Goal: Task Accomplishment & Management: Use online tool/utility

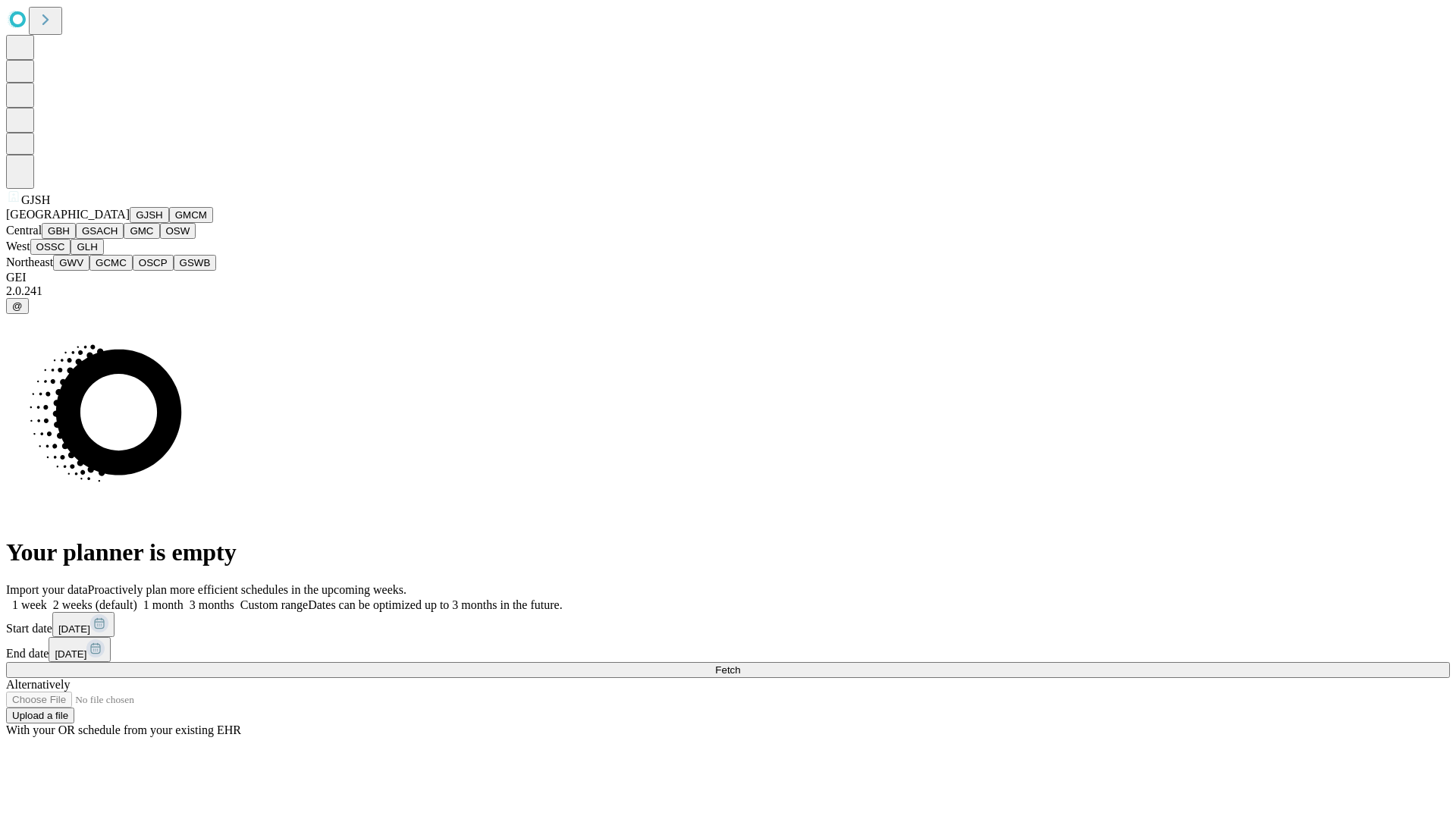
click at [129, 223] on button "GJSH" at bounding box center [149, 215] width 39 height 16
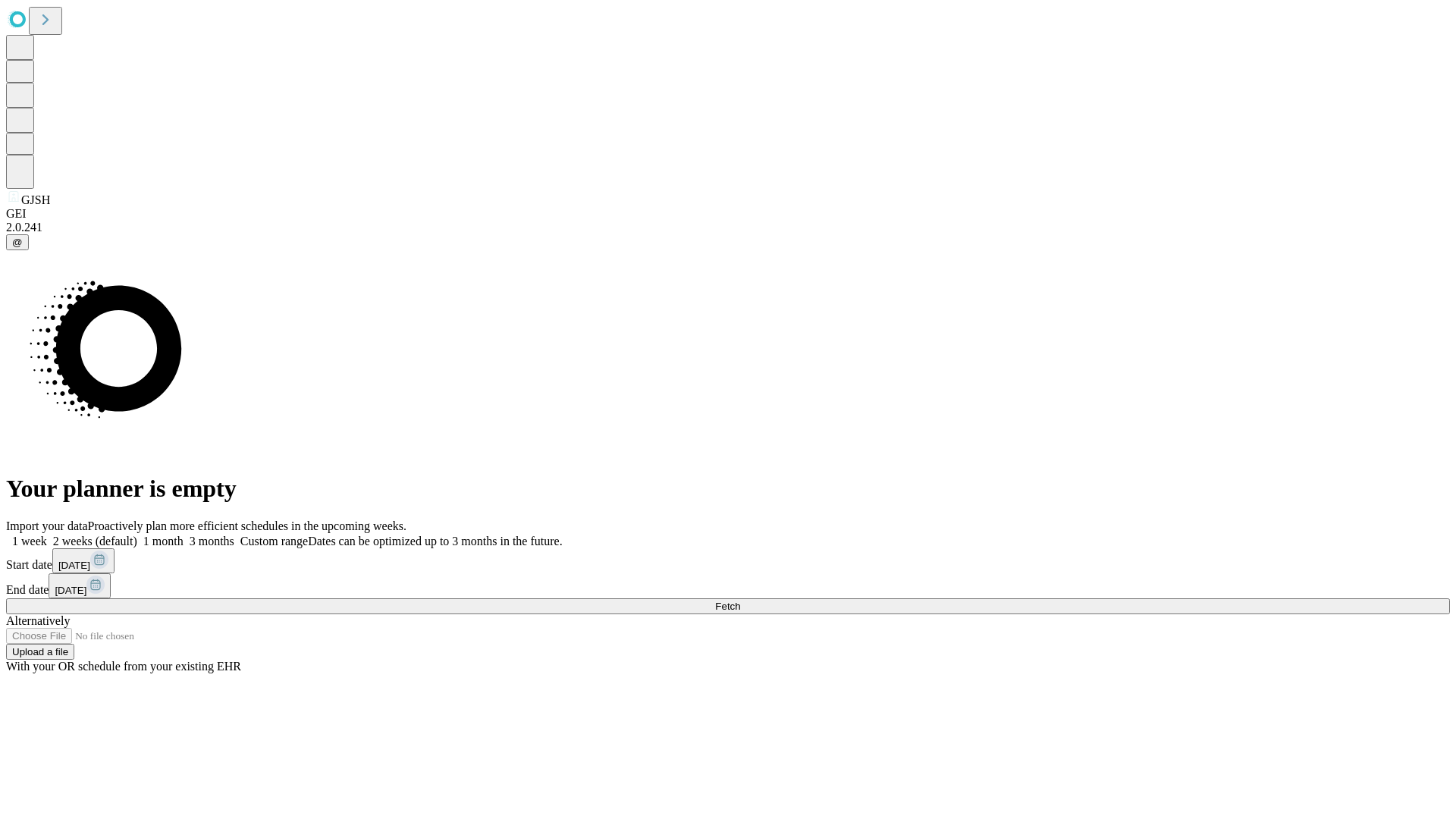
click at [137, 535] on label "2 weeks (default)" at bounding box center [92, 541] width 90 height 13
click at [740, 600] on span "Fetch" at bounding box center [728, 606] width 25 height 11
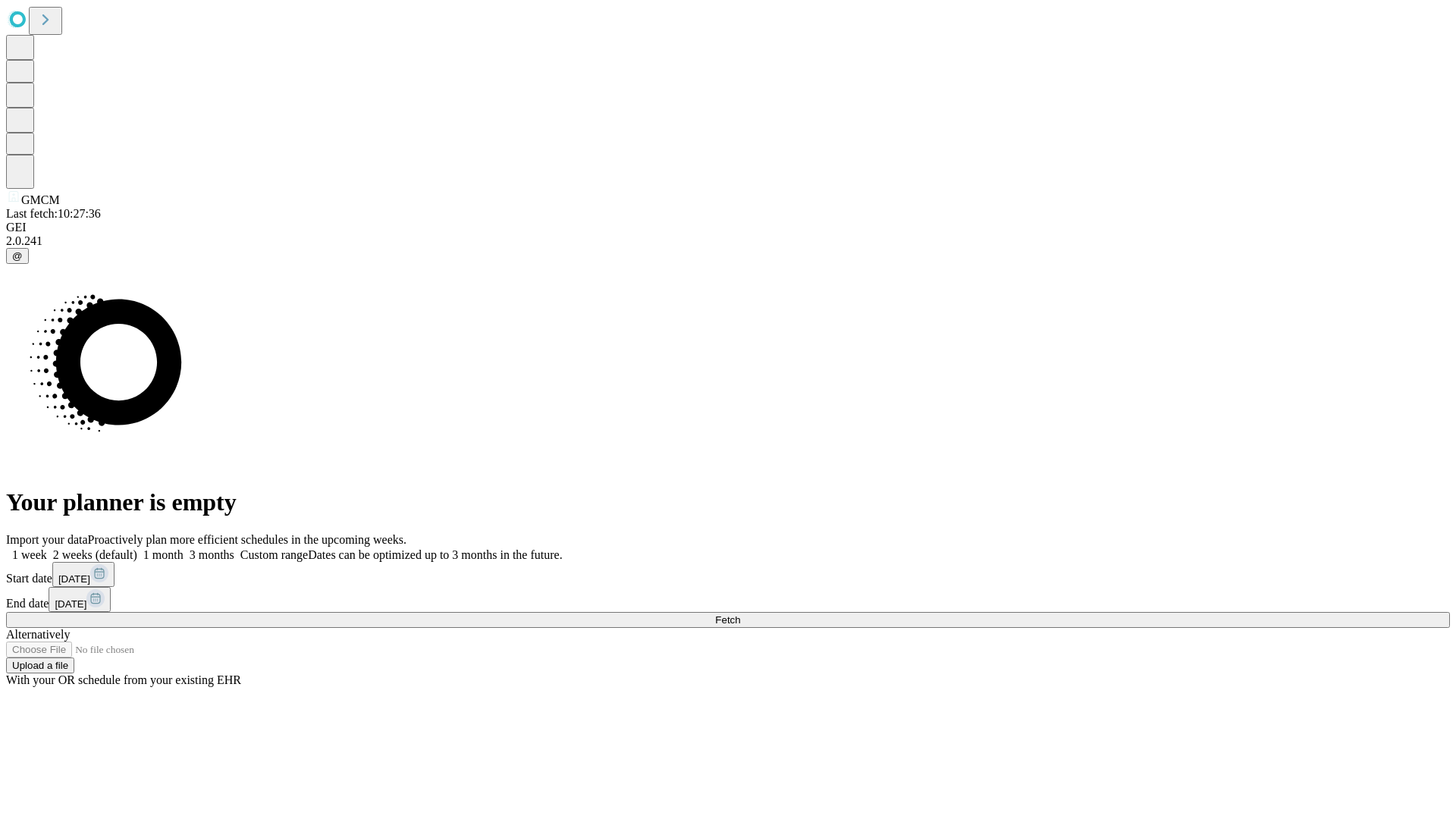
click at [137, 548] on label "2 weeks (default)" at bounding box center [92, 555] width 90 height 13
click at [740, 615] on span "Fetch" at bounding box center [728, 620] width 25 height 11
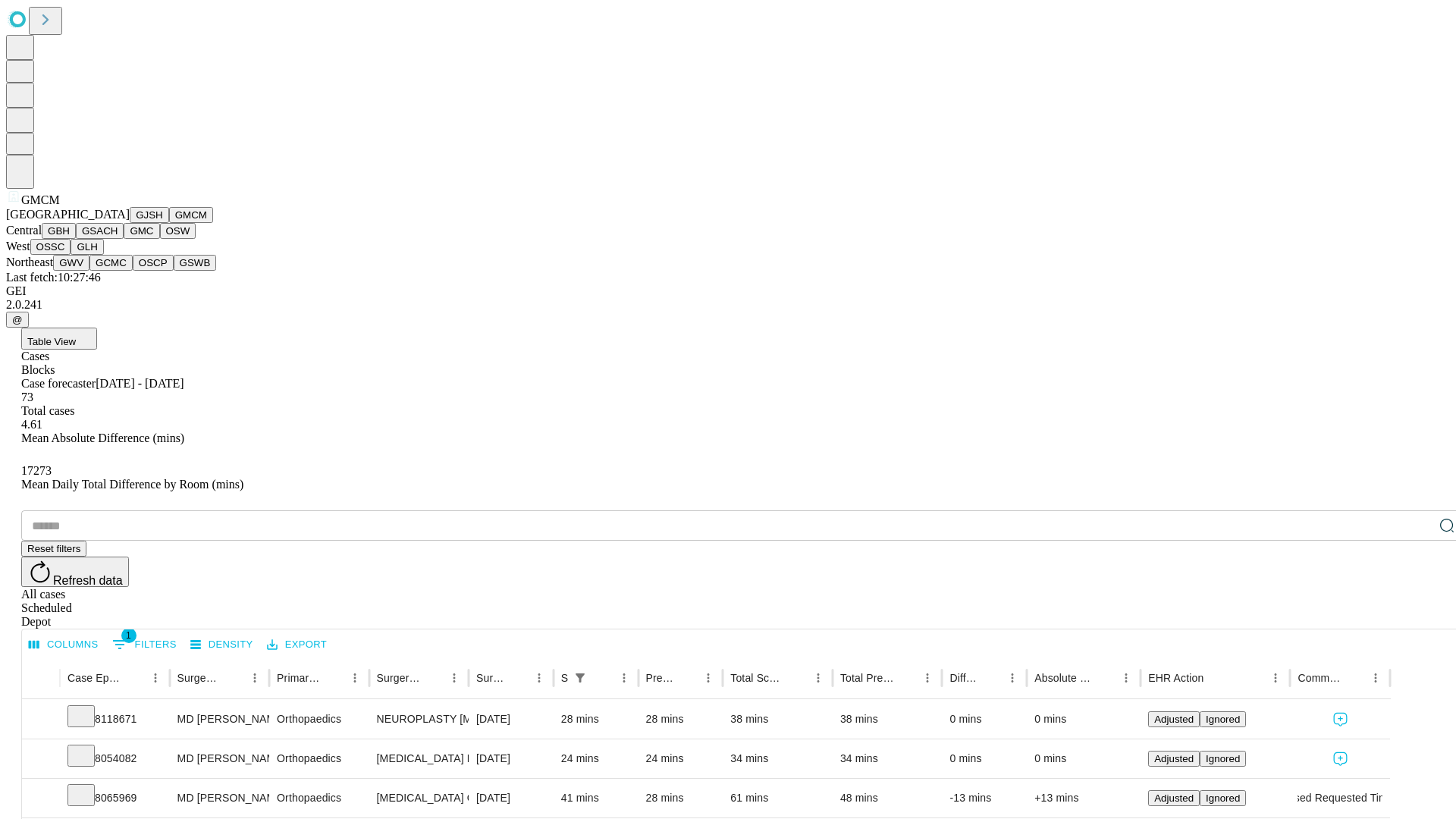
click at [76, 239] on button "GBH" at bounding box center [58, 231] width 34 height 16
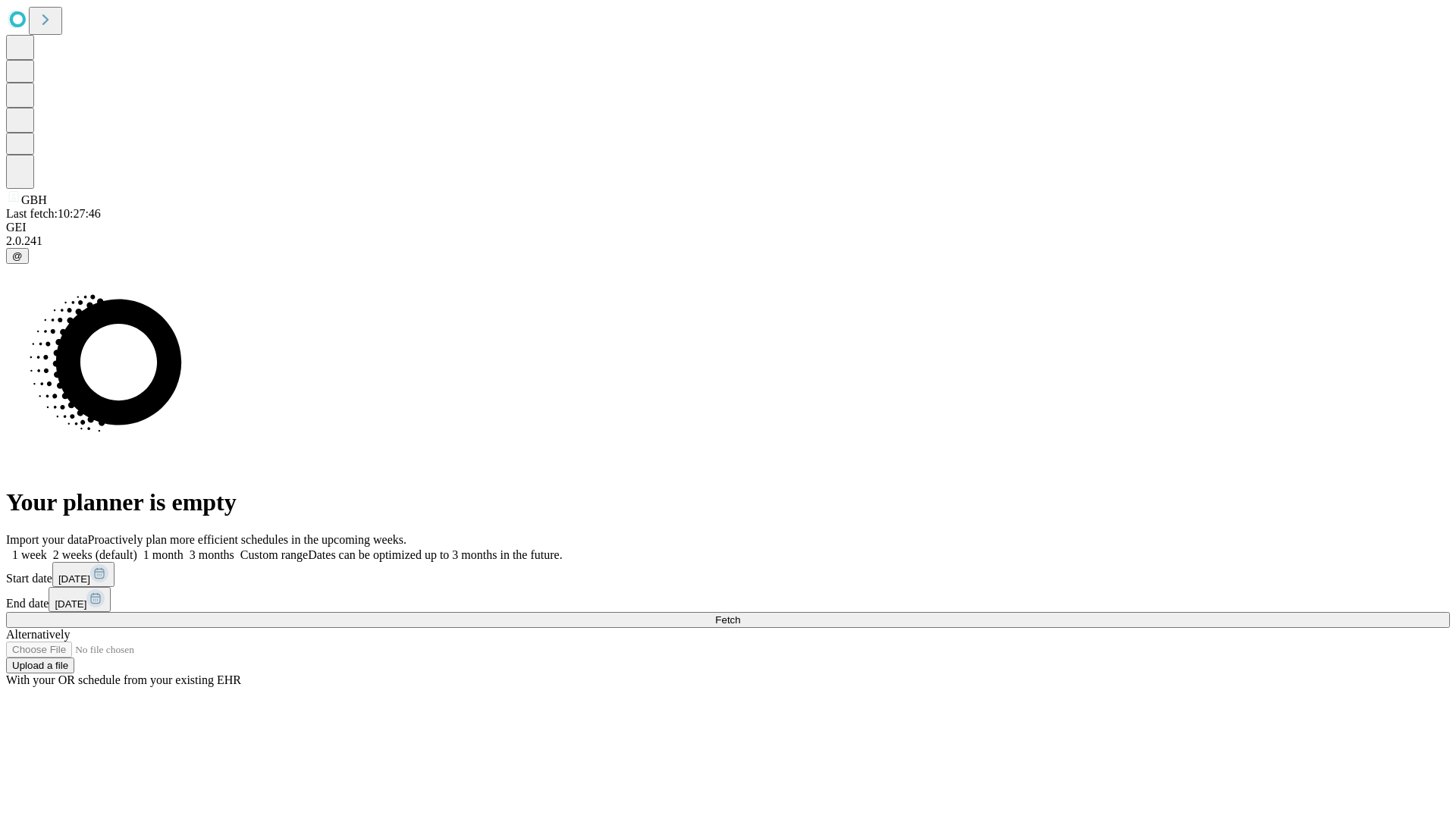
click at [137, 548] on label "2 weeks (default)" at bounding box center [92, 555] width 90 height 13
click at [740, 615] on span "Fetch" at bounding box center [728, 620] width 25 height 11
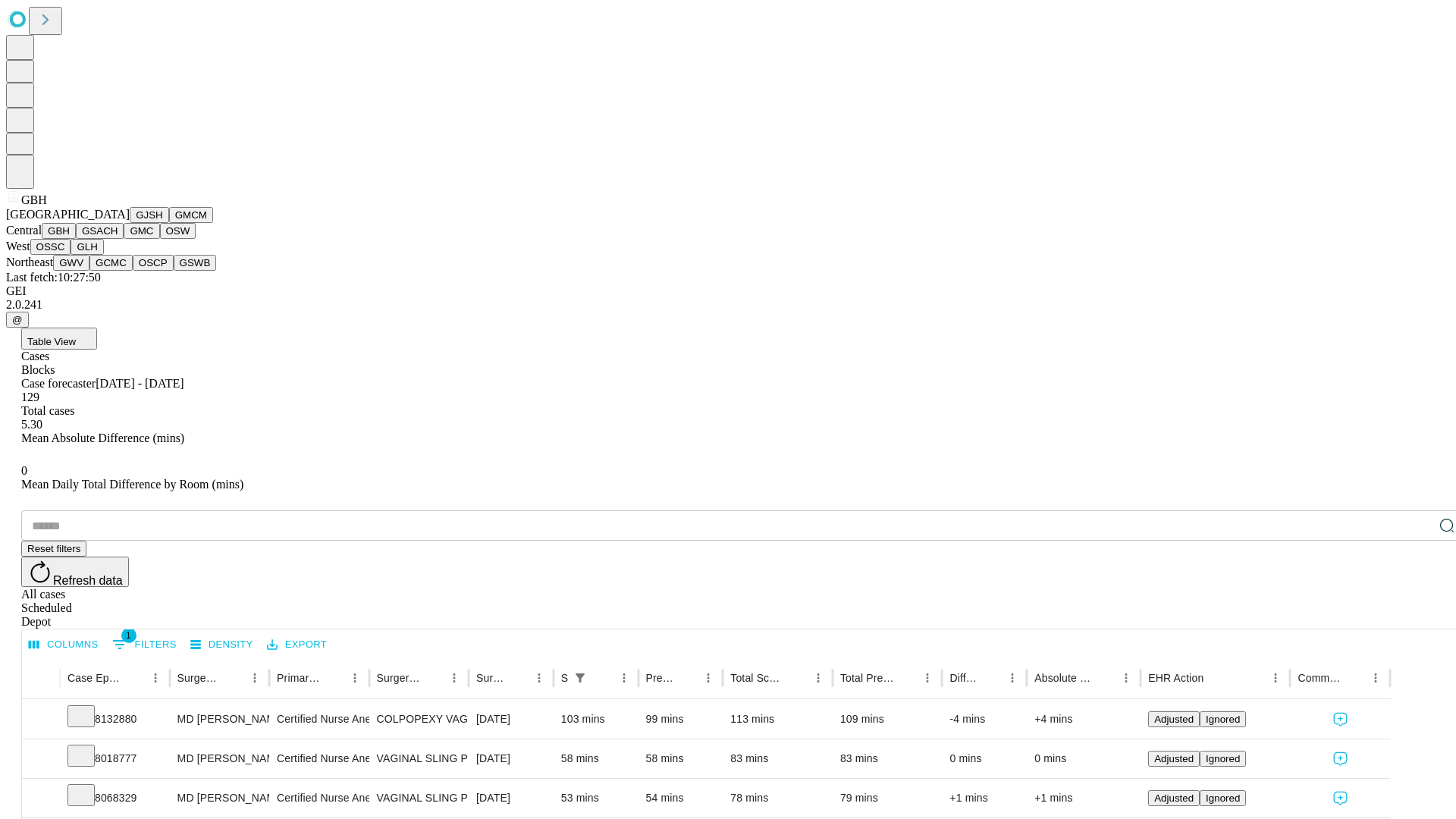
click at [118, 239] on button "GSACH" at bounding box center [99, 231] width 48 height 16
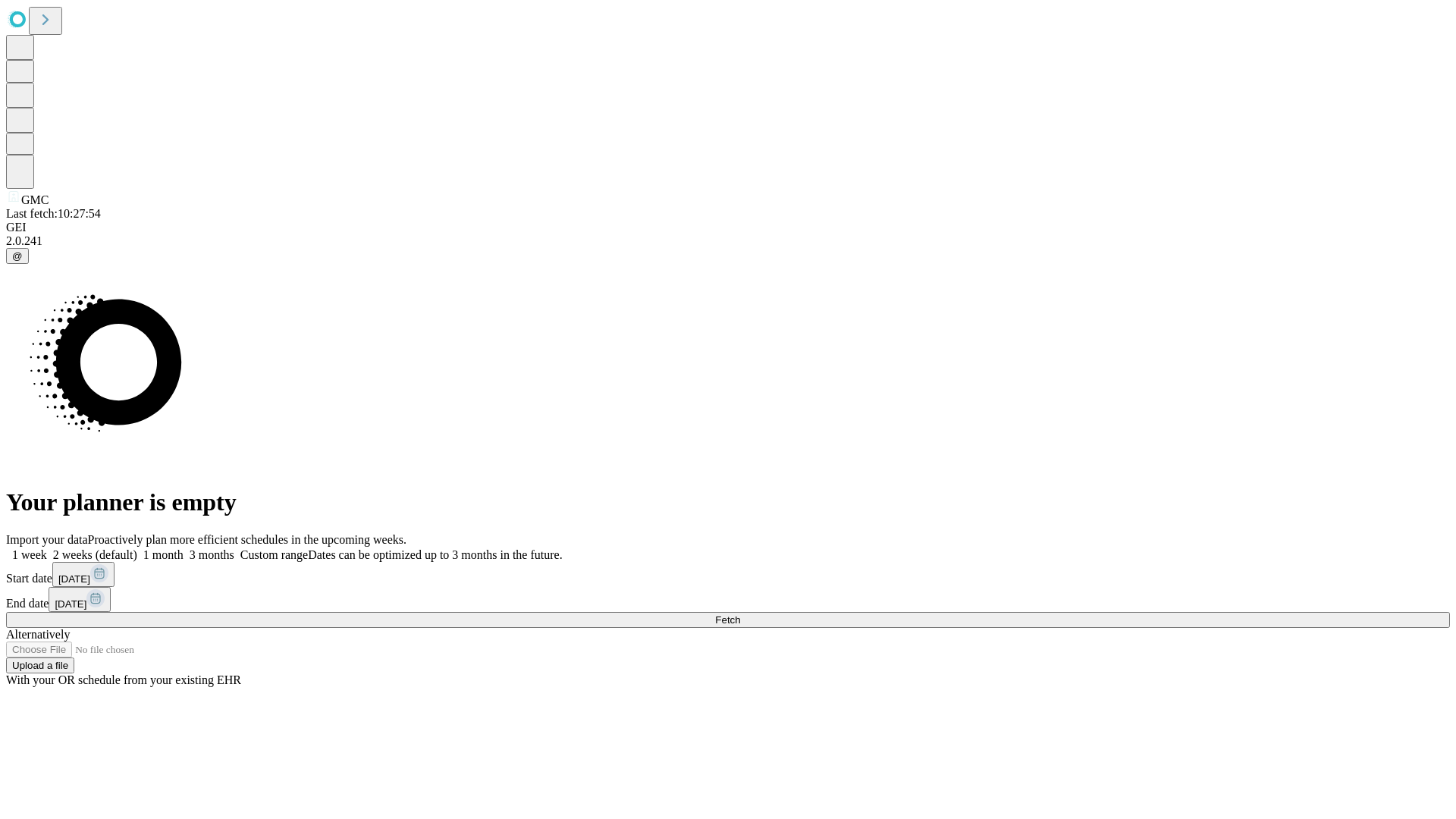
click at [740, 615] on span "Fetch" at bounding box center [728, 620] width 25 height 11
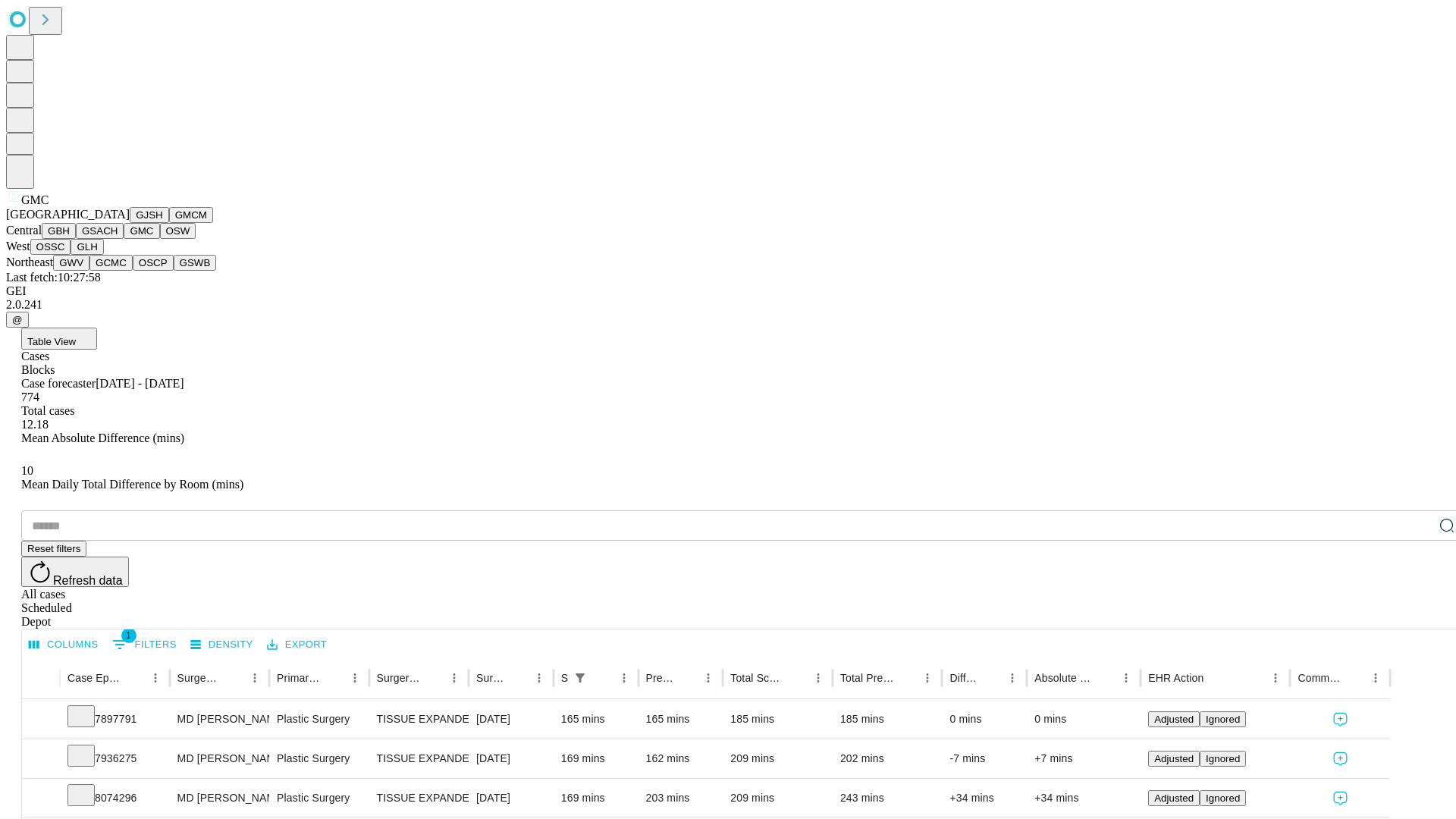
click at [160, 239] on button "OSW" at bounding box center [178, 231] width 36 height 16
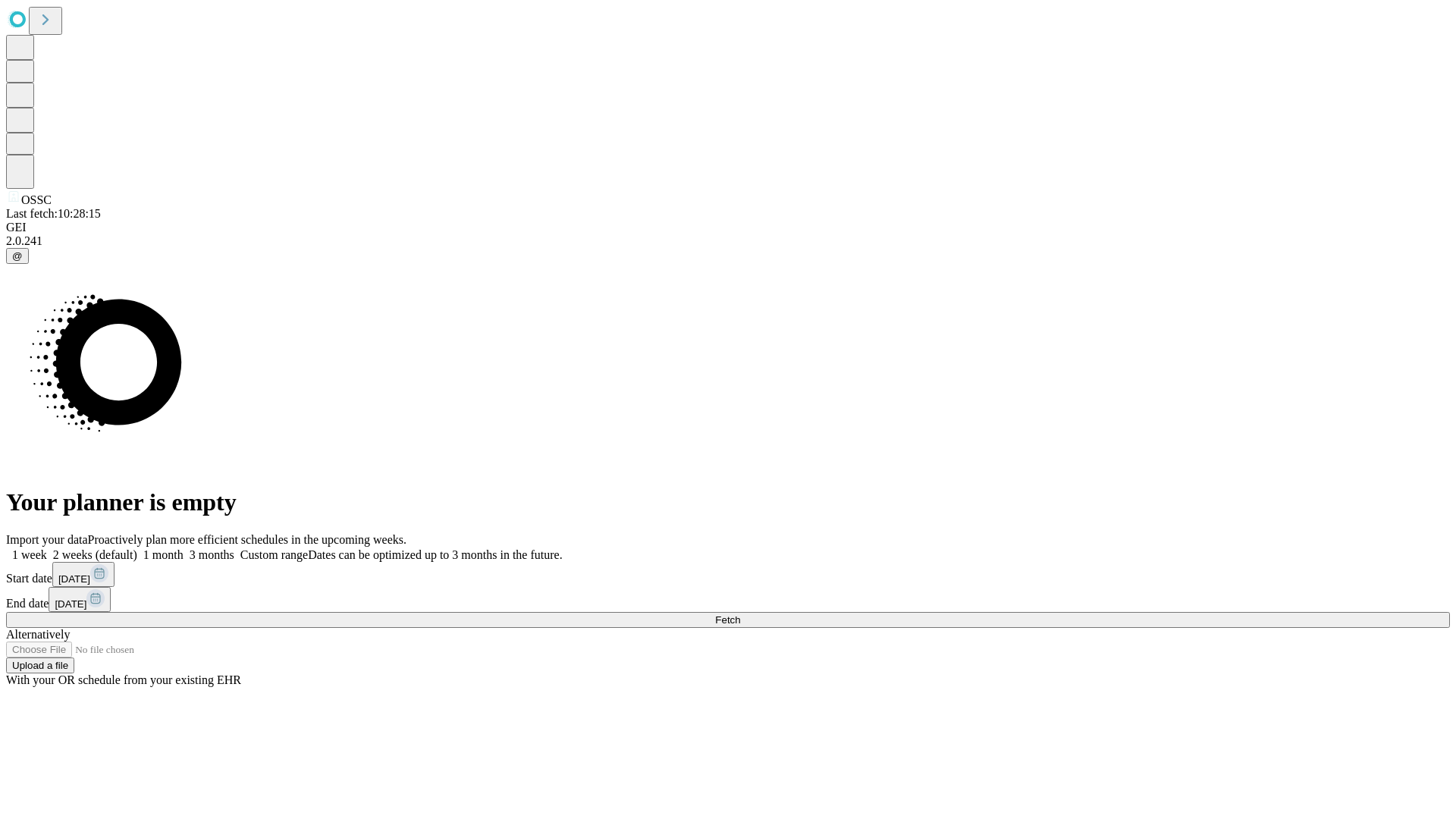
click at [137, 548] on label "2 weeks (default)" at bounding box center [92, 555] width 90 height 13
click at [740, 615] on span "Fetch" at bounding box center [728, 620] width 25 height 11
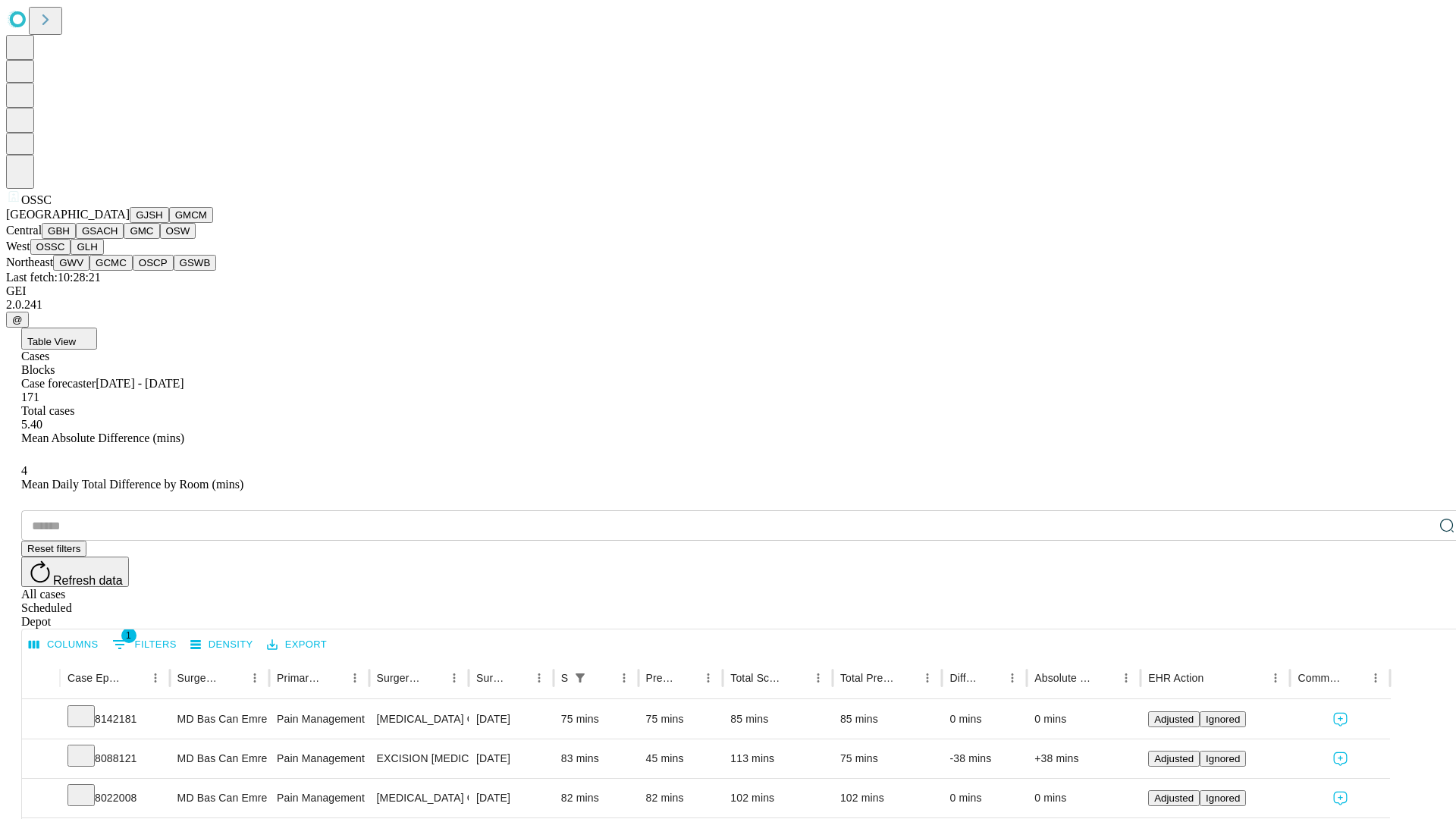
click at [103, 255] on button "GLH" at bounding box center [86, 247] width 32 height 16
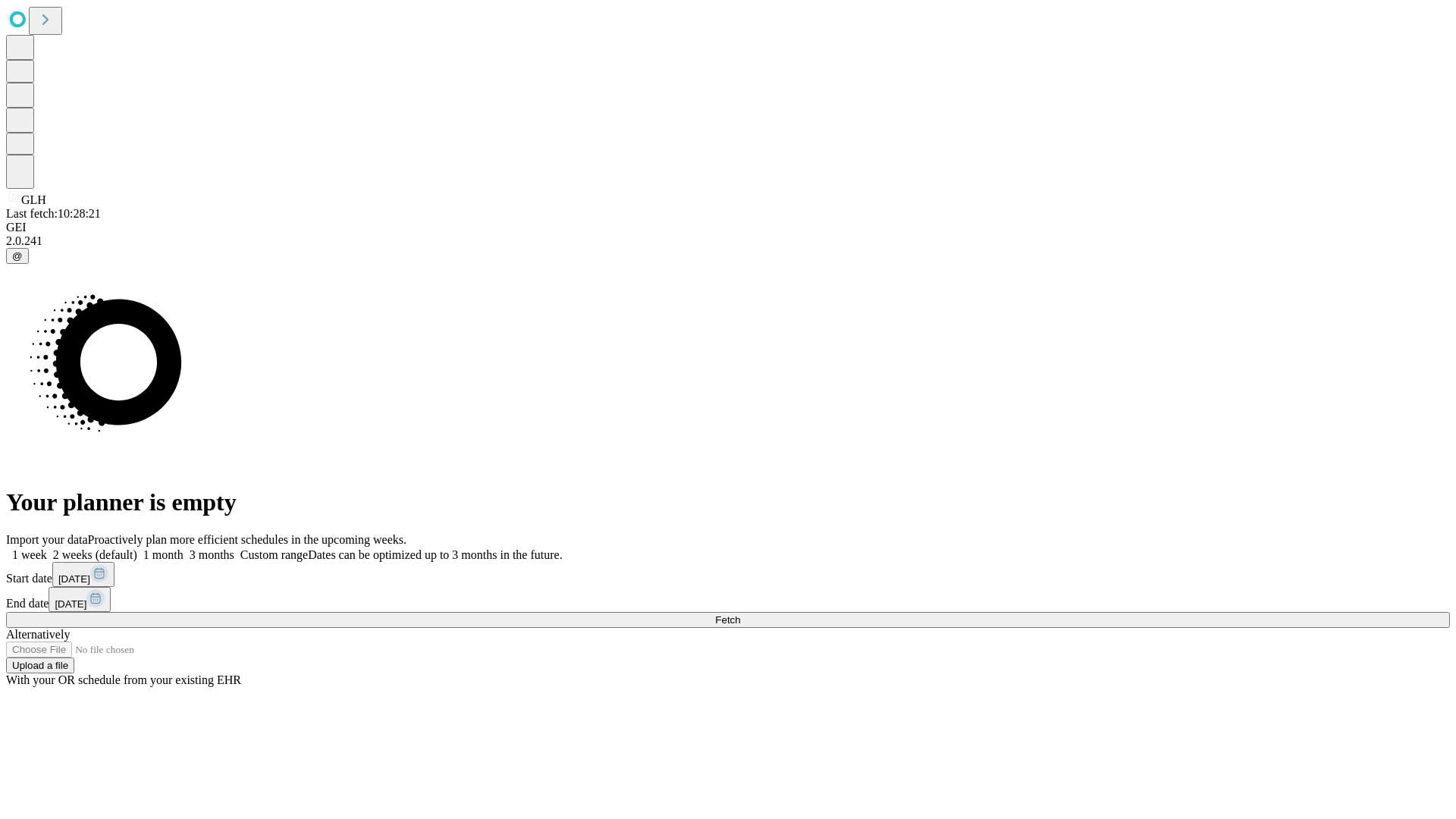
click at [137, 548] on label "2 weeks (default)" at bounding box center [92, 555] width 90 height 13
click at [740, 615] on span "Fetch" at bounding box center [728, 620] width 25 height 11
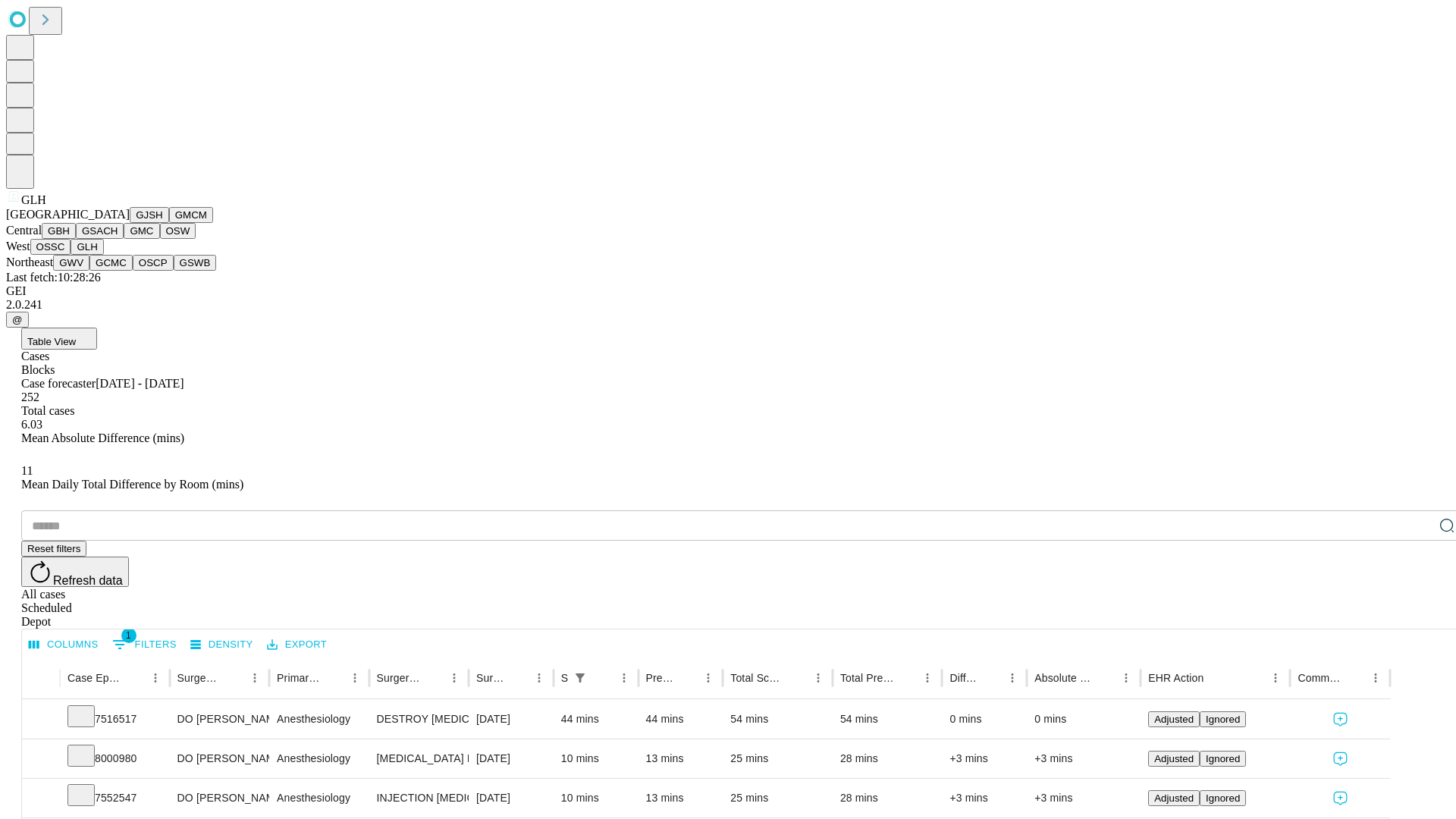
click at [89, 271] on button "GWV" at bounding box center [71, 263] width 36 height 16
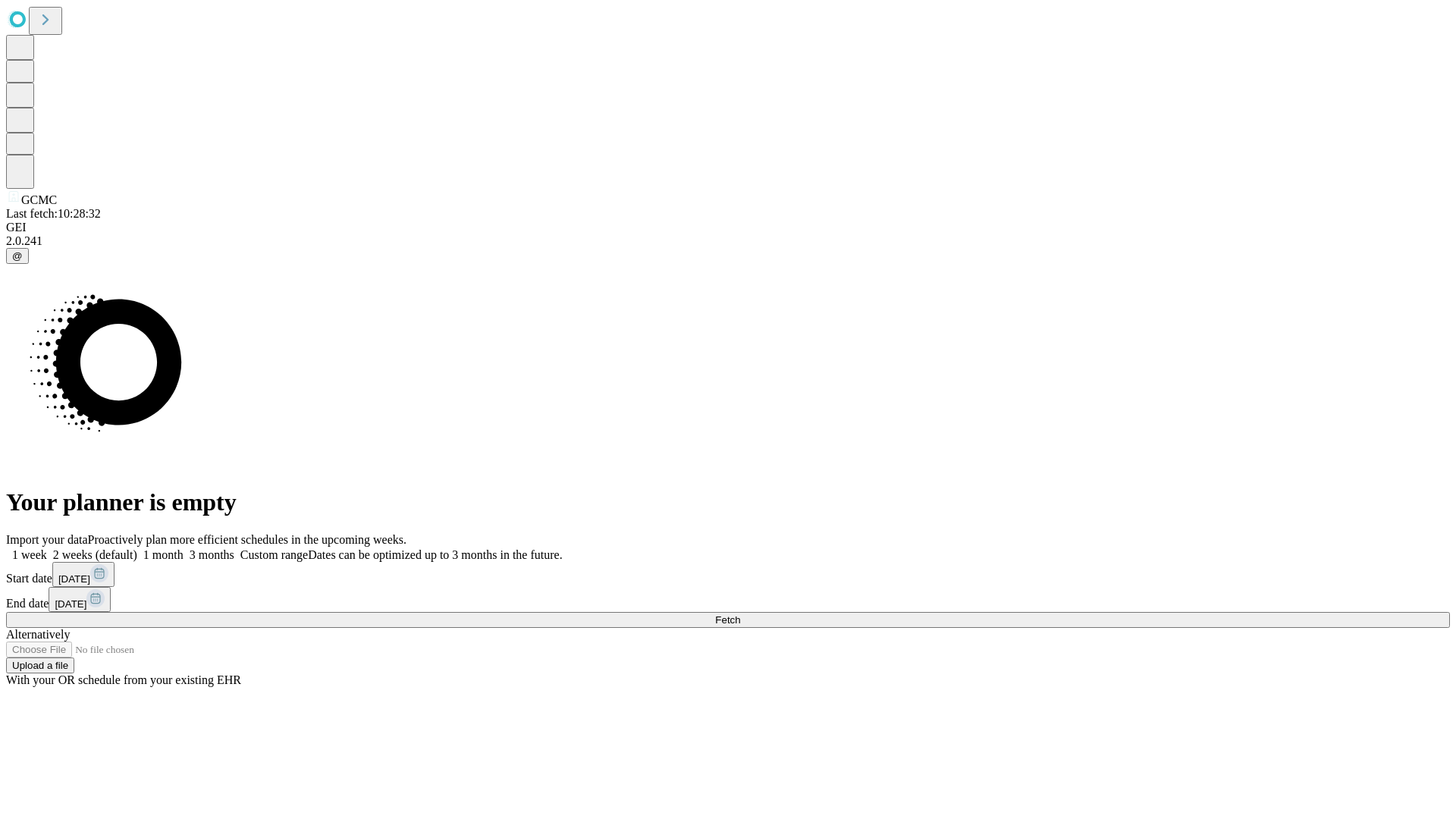
click at [137, 548] on label "2 weeks (default)" at bounding box center [92, 555] width 90 height 13
click at [740, 615] on span "Fetch" at bounding box center [728, 620] width 25 height 11
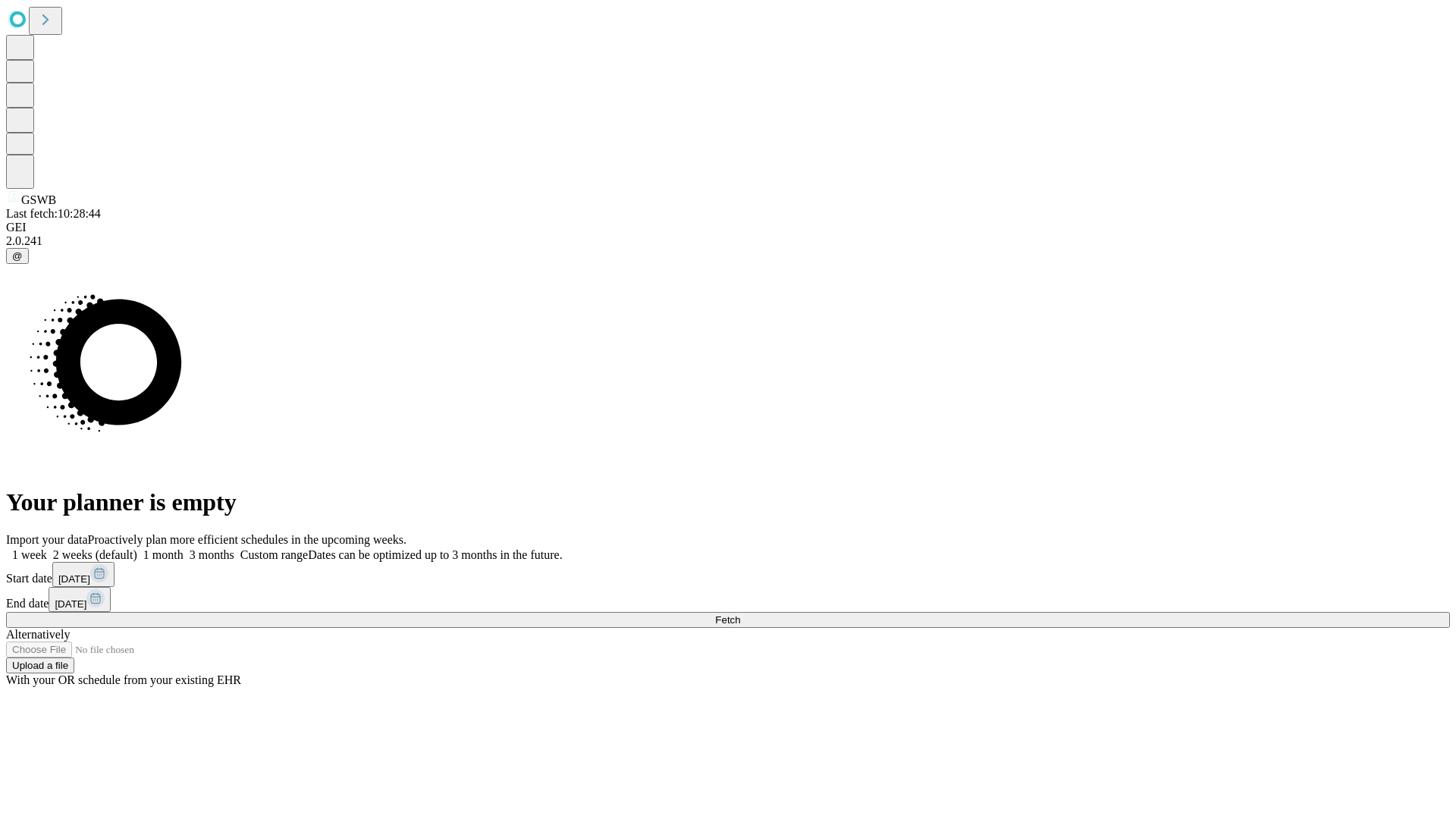
click at [137, 548] on label "2 weeks (default)" at bounding box center [92, 555] width 90 height 13
click at [740, 615] on span "Fetch" at bounding box center [728, 620] width 25 height 11
